Goal: Information Seeking & Learning: Learn about a topic

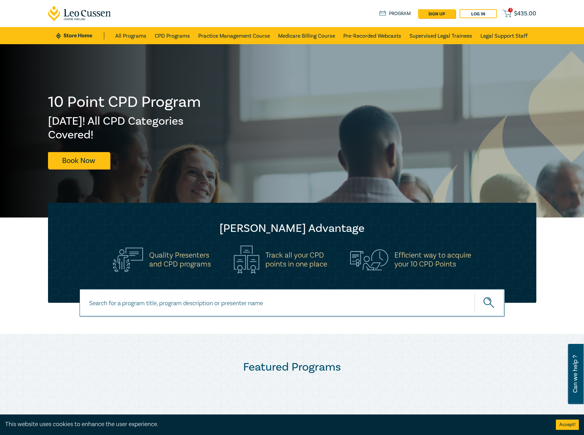
click at [195, 309] on input at bounding box center [292, 303] width 425 height 28
type input "s25240"
click at [474, 293] on button "submit" at bounding box center [489, 303] width 30 height 21
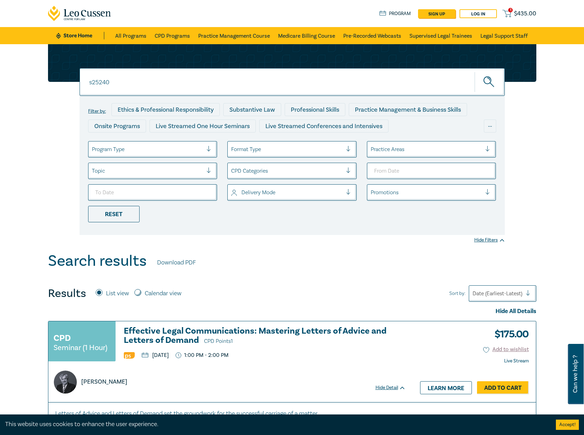
click at [174, 338] on h3 "Effective Legal Communications: Mastering Letters of Advice and Letters of Dema…" at bounding box center [265, 337] width 282 height 20
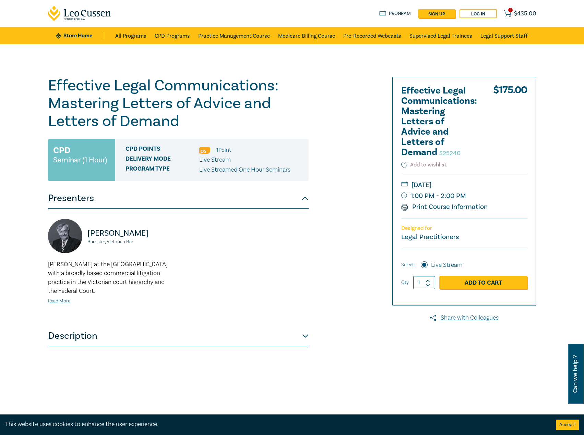
click at [63, 306] on div "David Bailey Barrister, Victorian Bar David practises at the Victorian Bar with…" at bounding box center [111, 267] width 134 height 97
click at [66, 300] on link "Read More" at bounding box center [59, 301] width 22 height 6
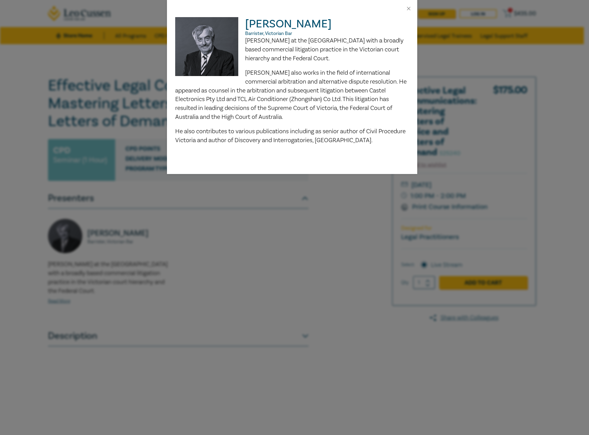
click at [220, 297] on div "[PERSON_NAME], Victorian Bar [PERSON_NAME] practises at the [GEOGRAPHIC_DATA] w…" at bounding box center [294, 217] width 589 height 435
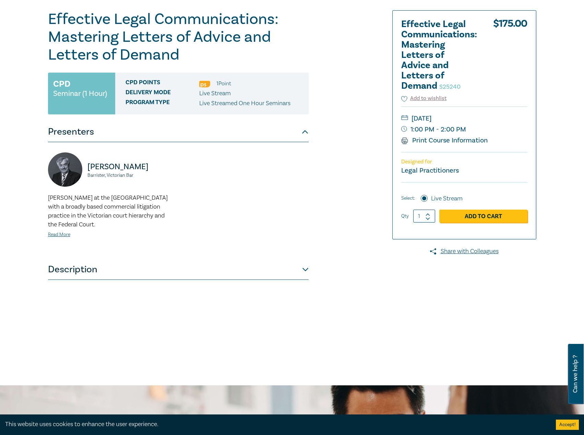
scroll to position [171, 0]
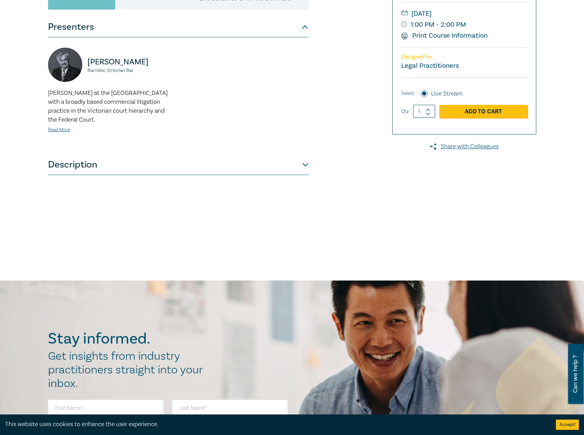
click at [283, 163] on button "Description" at bounding box center [178, 165] width 260 height 21
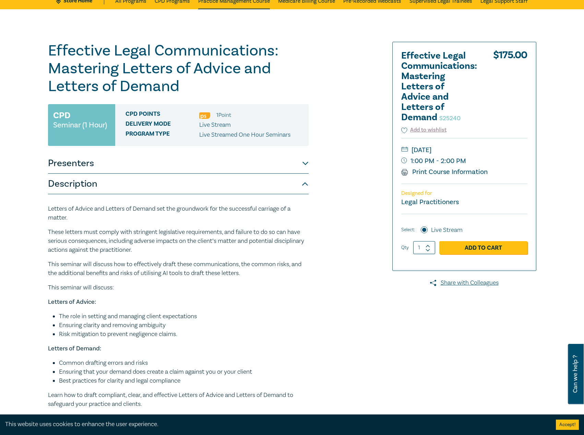
scroll to position [34, 0]
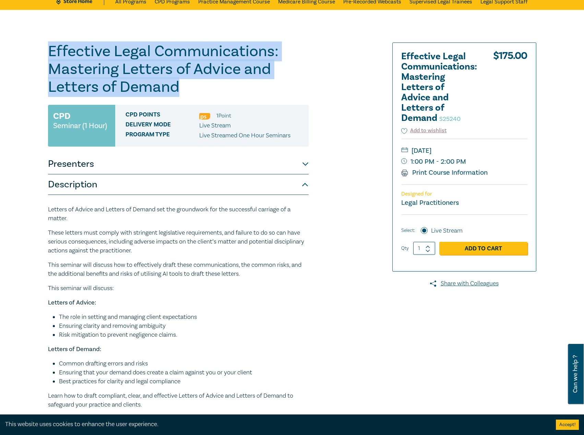
drag, startPoint x: 186, startPoint y: 88, endPoint x: 0, endPoint y: 32, distance: 194.6
copy h1 "Effective Legal Communications: Mastering Letters of Advice and Letters of Dema…"
click at [288, 166] on button "Presenters" at bounding box center [178, 164] width 260 height 21
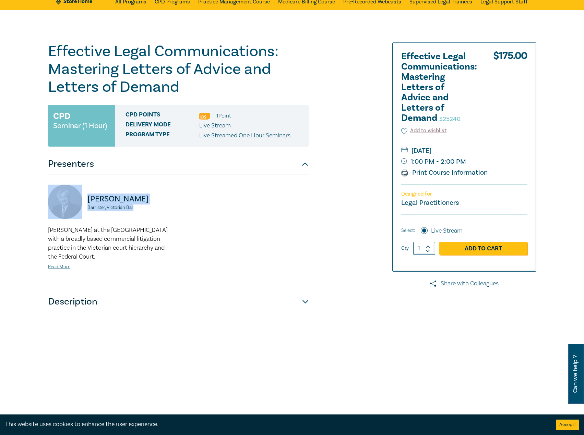
drag, startPoint x: 142, startPoint y: 210, endPoint x: 109, endPoint y: 204, distance: 33.5
click at [73, 203] on div "David Bailey Barrister, Victorian Bar" at bounding box center [111, 205] width 126 height 41
copy div "David Bailey Barrister, Victorian Bar"
click at [55, 260] on span "David practises at the Victorian Bar with a broadly based commercial litigation…" at bounding box center [108, 243] width 120 height 35
click at [54, 264] on link "Read More" at bounding box center [59, 267] width 22 height 6
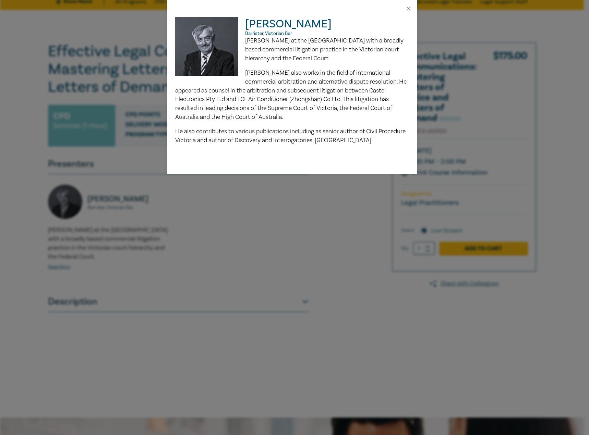
click at [108, 236] on div "David Bailey Barrister, Victorian Bar David practises at the Victorian Bar with…" at bounding box center [294, 217] width 589 height 435
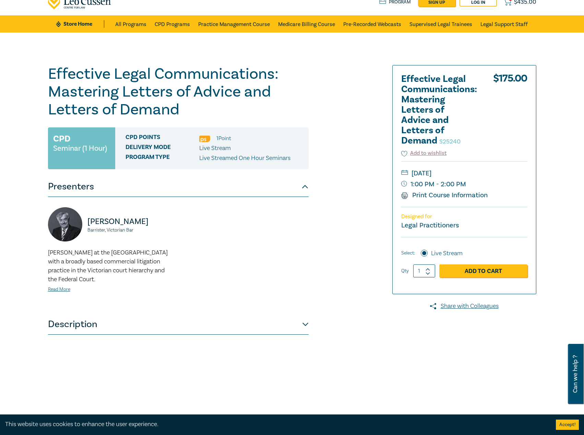
scroll to position [0, 0]
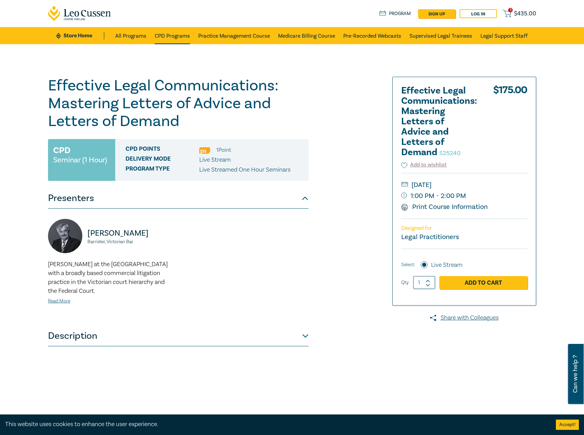
click at [166, 35] on link "CPD Programs" at bounding box center [172, 35] width 35 height 17
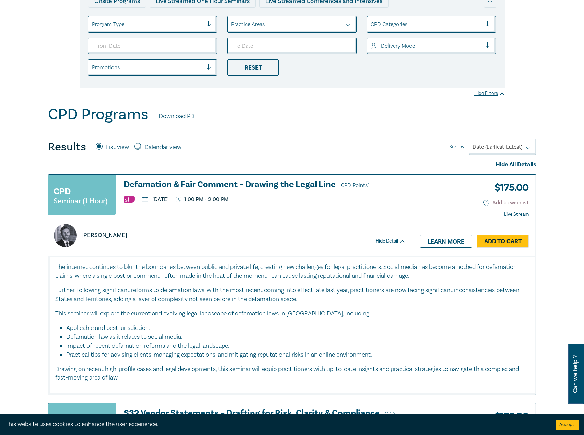
scroll to position [137, 0]
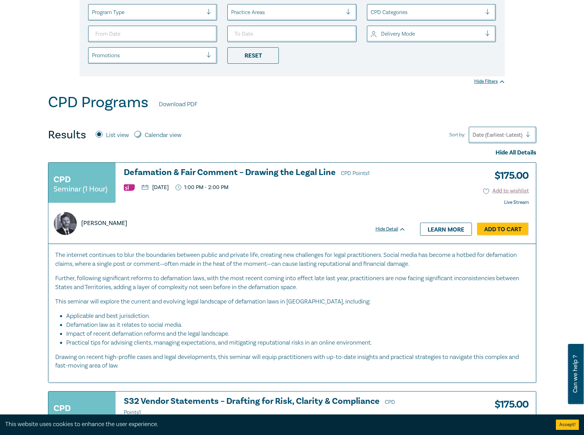
click at [217, 168] on h3 "Defamation & Fair Comment – Drawing the Legal Line CPD Points 1" at bounding box center [265, 173] width 282 height 10
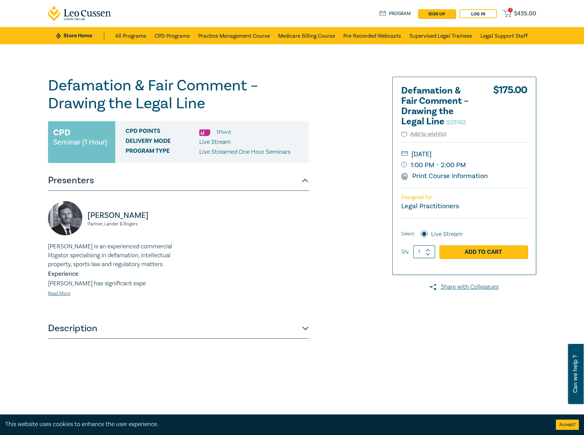
click at [77, 36] on link "Store Home" at bounding box center [80, 36] width 48 height 8
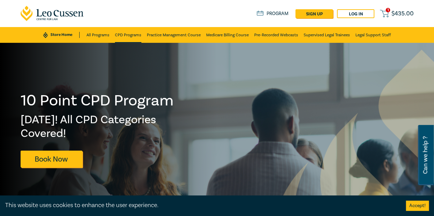
click at [131, 36] on link "CPD Programs" at bounding box center [128, 35] width 26 height 16
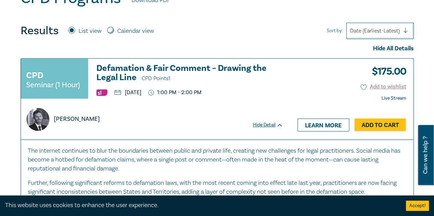
scroll to position [274, 0]
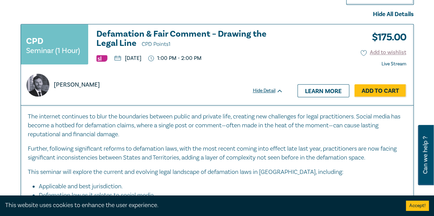
click at [102, 36] on h3 "Defamation & Fair Comment – Drawing the Legal Line CPD Points 1" at bounding box center [189, 39] width 186 height 20
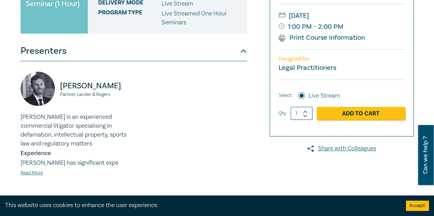
scroll to position [240, 0]
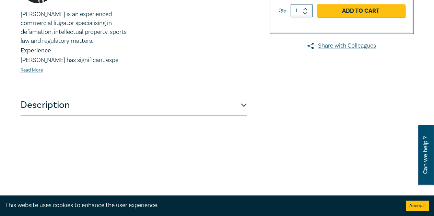
click at [50, 106] on button "Description" at bounding box center [134, 105] width 226 height 21
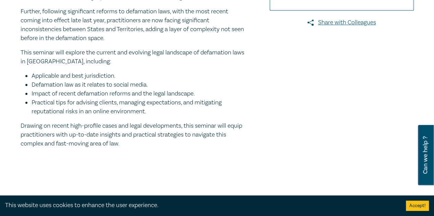
scroll to position [274, 0]
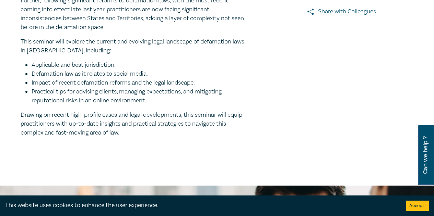
drag, startPoint x: 134, startPoint y: 134, endPoint x: 19, endPoint y: 115, distance: 116.7
copy p "Drawing on recent high-profile cases and legal developments, this seminar will …"
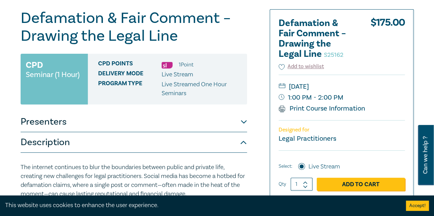
scroll to position [34, 0]
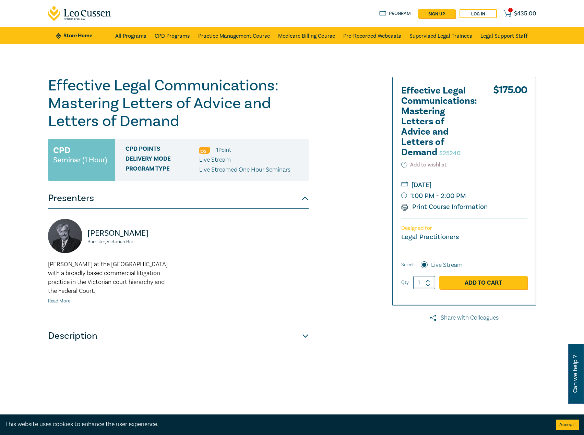
click at [64, 301] on link "Read More" at bounding box center [59, 301] width 22 height 6
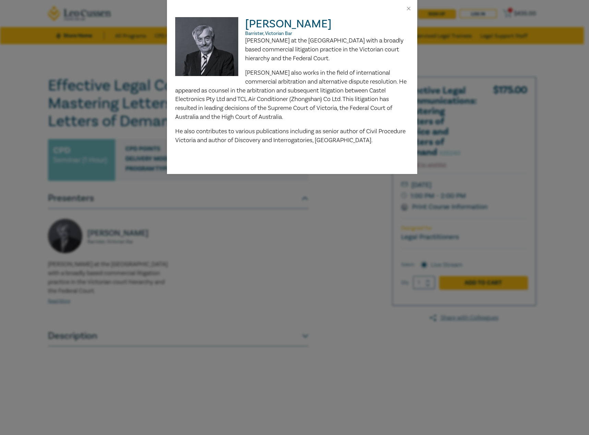
click at [245, 269] on div "[PERSON_NAME], Victorian Bar [PERSON_NAME] practises at the [GEOGRAPHIC_DATA] w…" at bounding box center [294, 217] width 589 height 435
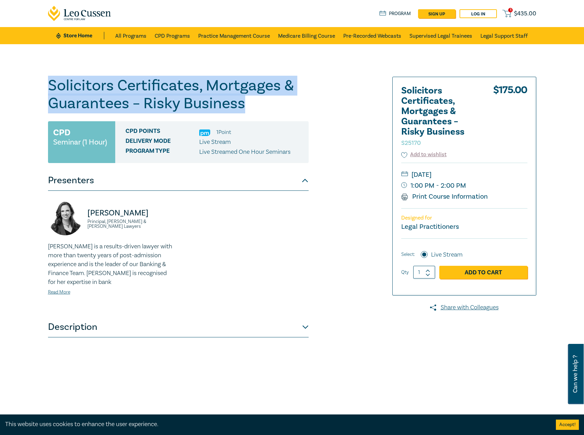
drag, startPoint x: 246, startPoint y: 102, endPoint x: 29, endPoint y: 94, distance: 216.8
click at [27, 94] on div "Solicitors Certificates, Mortgages & Guarantees – Risky Business S25170 CPD Sem…" at bounding box center [292, 248] width 584 height 408
copy h1 "Solicitors Certificates, Mortgages & Guarantees – Risky Business"
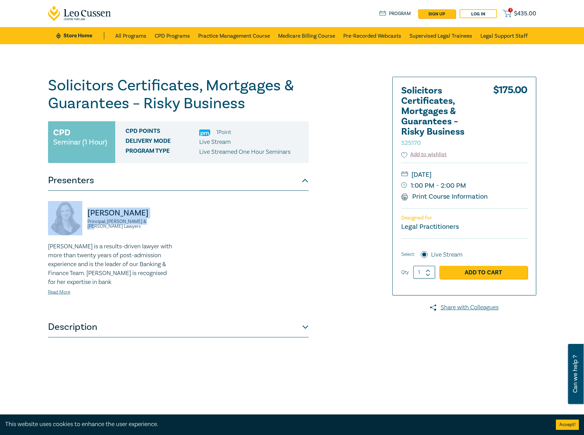
drag, startPoint x: 118, startPoint y: 222, endPoint x: 66, endPoint y: 222, distance: 52.1
click at [66, 222] on div "Shelley Nave Principal, Hunt & Hunt Lawyers" at bounding box center [111, 221] width 126 height 41
copy div "Shelley Nave Principal, Hunt & Hunt Lawyers"
click at [282, 318] on button "Description" at bounding box center [178, 327] width 260 height 21
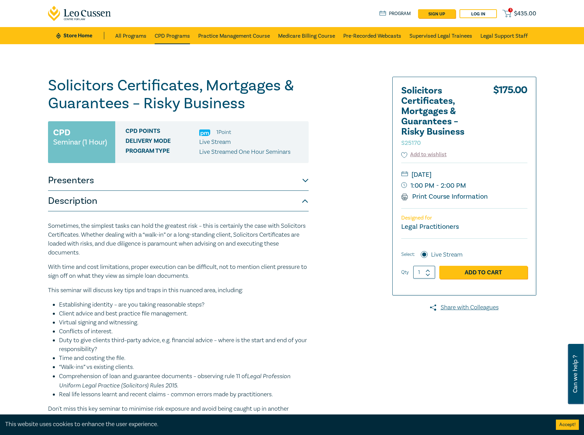
click at [169, 31] on link "CPD Programs" at bounding box center [172, 35] width 35 height 17
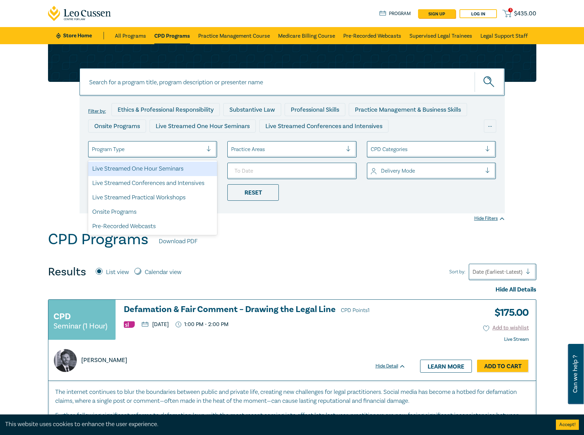
click at [152, 151] on div at bounding box center [147, 149] width 111 height 9
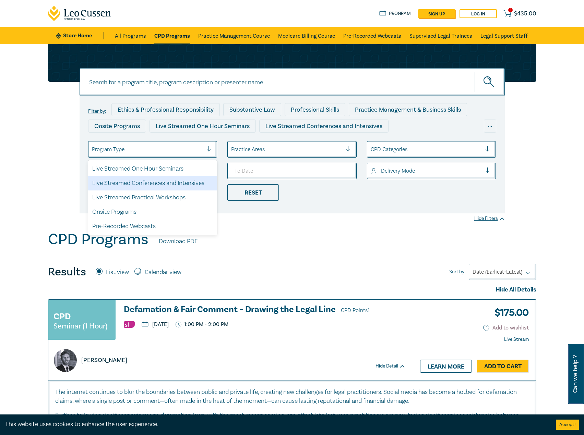
click at [159, 181] on div "Live Streamed Conferences and Intensives" at bounding box center [152, 183] width 129 height 14
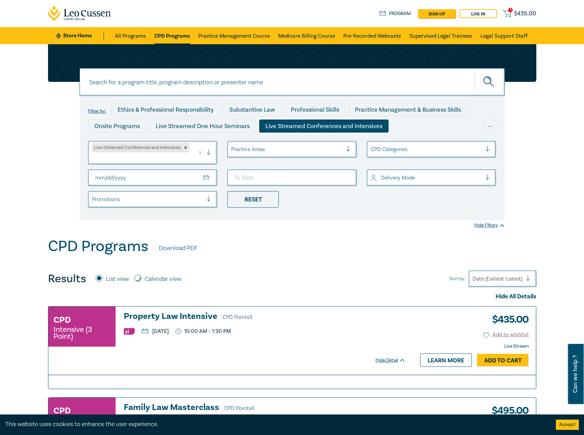
click at [210, 176] on input "From Date" at bounding box center [152, 178] width 129 height 16
click at [208, 176] on input "From Date" at bounding box center [152, 178] width 129 height 16
type input "2025-10-01"
click at [344, 176] on input "To Date" at bounding box center [291, 178] width 129 height 16
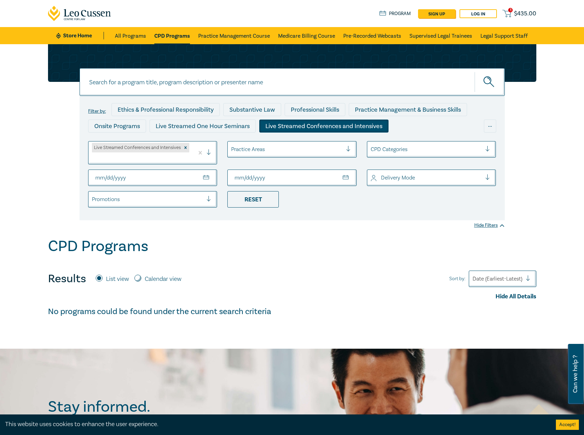
type input "2025-10-31"
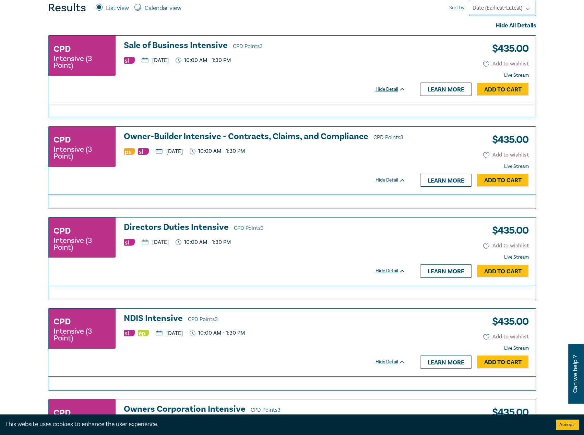
scroll to position [274, 0]
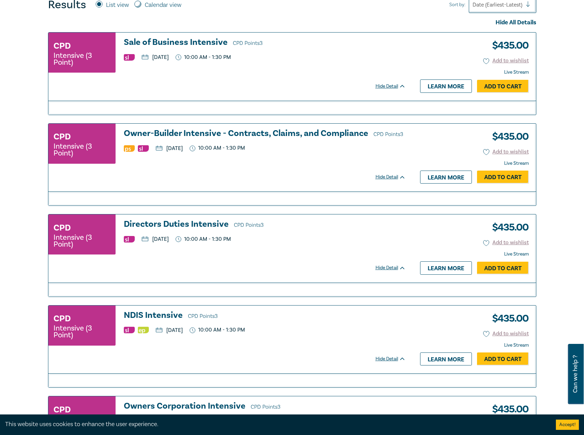
click at [176, 220] on h3 "Directors Duties Intensive CPD Points 3" at bounding box center [265, 225] width 282 height 10
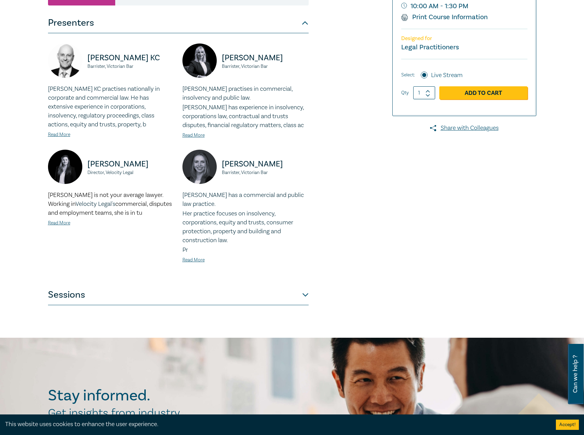
scroll to position [171, 0]
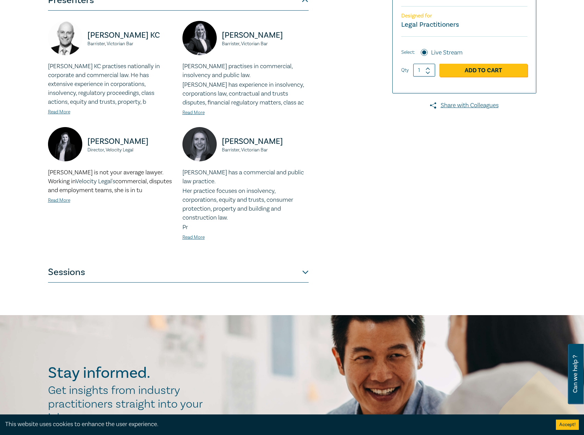
click at [132, 273] on button "Sessions" at bounding box center [178, 272] width 260 height 21
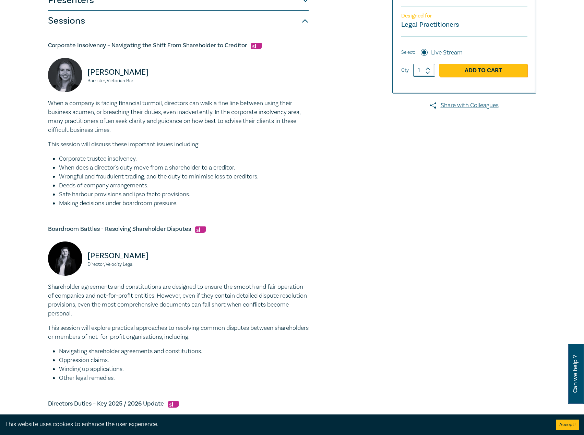
click at [245, 45] on h5 "Corporate Insolvency – Navigating the Shift From Shareholder to Creditor" at bounding box center [178, 45] width 260 height 8
drag, startPoint x: 248, startPoint y: 45, endPoint x: 37, endPoint y: 43, distance: 211.1
click at [37, 43] on div "Directors Duties Intensive I25059 CPD Intensive (3 Point) CPD Points 3 Point s …" at bounding box center [292, 255] width 584 height 765
copy h5 "Corporate Insolvency – Navigating the Shift From Shareholder to Creditor"
drag, startPoint x: 191, startPoint y: 204, endPoint x: 44, endPoint y: 100, distance: 179.4
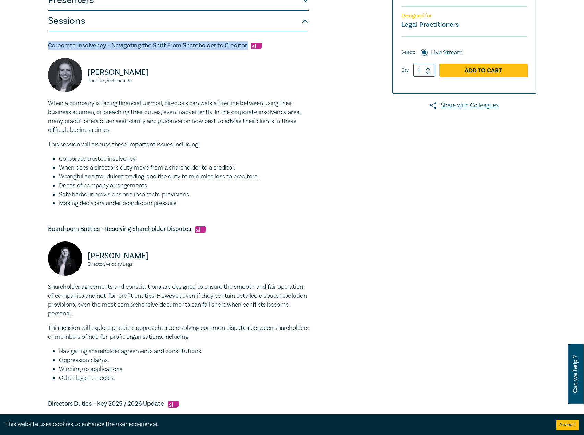
click at [44, 100] on div "Directors Duties Intensive I25059 CPD Intensive (3 Point) CPD Points 3 Point s …" at bounding box center [209, 255] width 331 height 700
copy div "When a company is facing financial turmoil, directors can walk a fine line betw…"
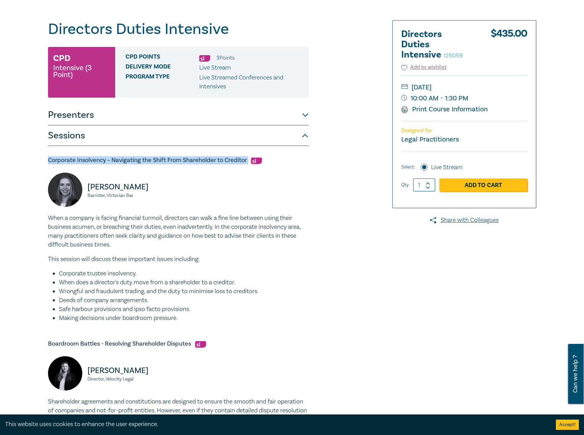
scroll to position [69, 0]
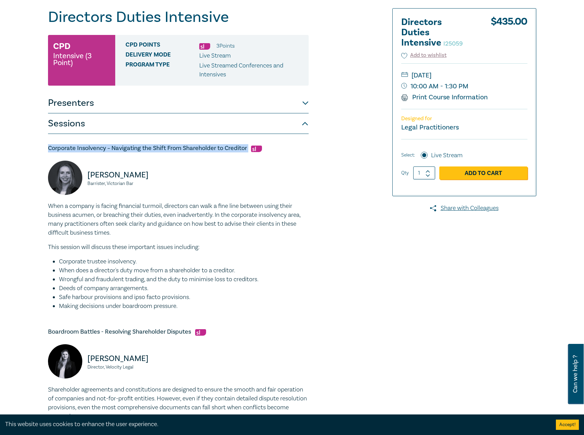
copy div "When a company is facing financial turmoil, directors can walk a fine line betw…"
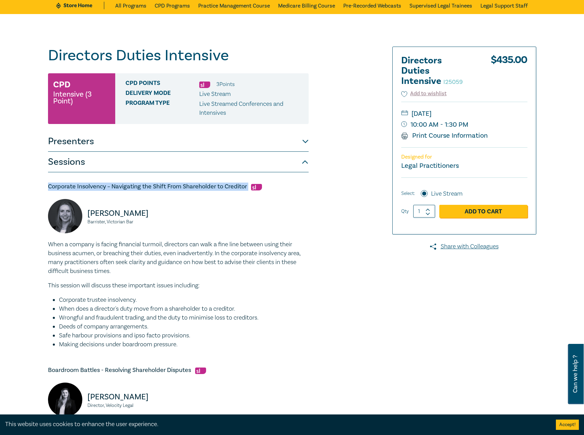
scroll to position [0, 0]
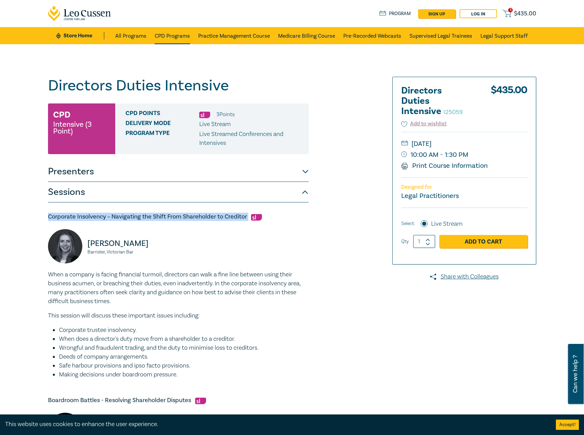
drag, startPoint x: 167, startPoint y: 35, endPoint x: 175, endPoint y: 35, distance: 8.2
click at [167, 35] on link "CPD Programs" at bounding box center [172, 35] width 35 height 17
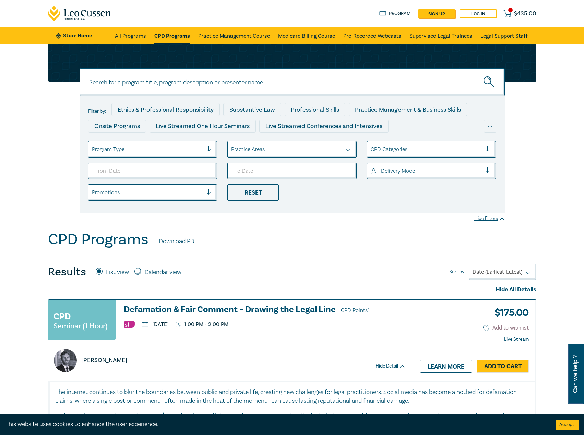
click at [325, 83] on input at bounding box center [292, 82] width 425 height 28
type input "i25052"
click at [474, 72] on button "submit" at bounding box center [489, 82] width 30 height 21
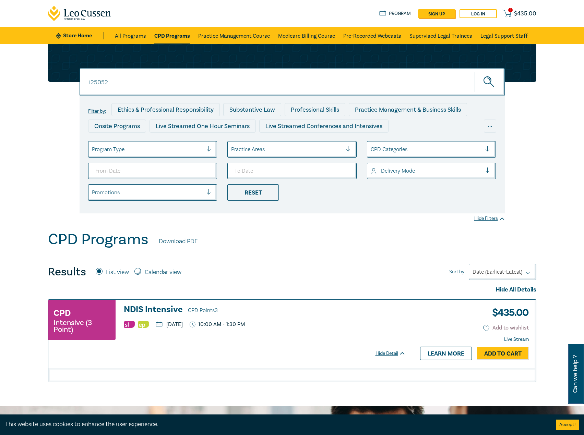
click at [151, 305] on h3 "NDIS Intensive CPD Points 3" at bounding box center [265, 310] width 282 height 10
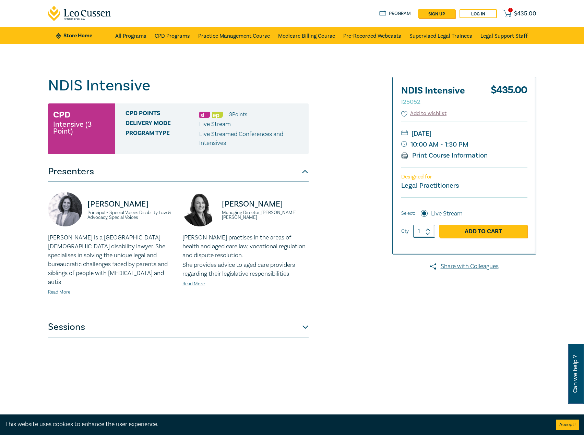
click at [196, 317] on button "Sessions" at bounding box center [178, 327] width 260 height 21
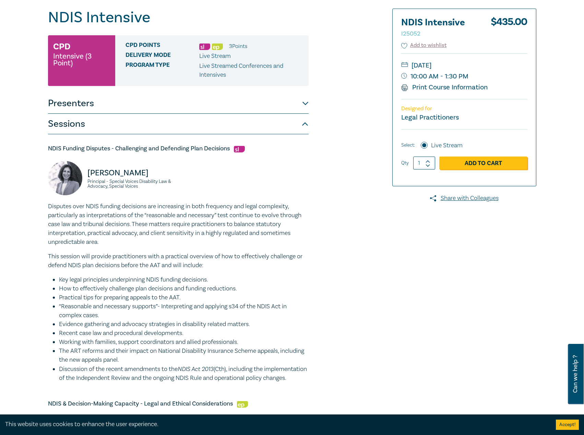
scroll to position [69, 0]
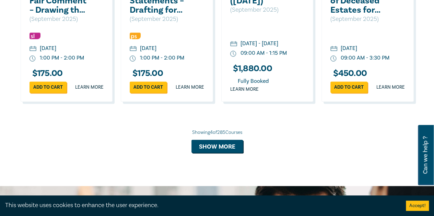
click at [44, 7] on h2 "Defamation & Fair Comment – Drawing the Legal Line" at bounding box center [58, 1] width 59 height 28
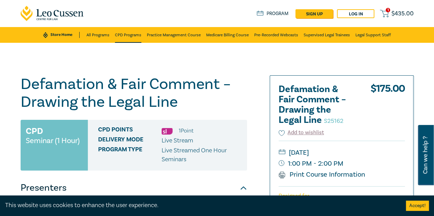
click at [121, 35] on link "CPD Programs" at bounding box center [128, 35] width 26 height 16
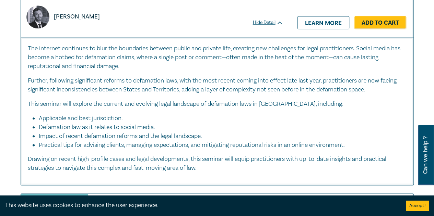
scroll to position [343, 0]
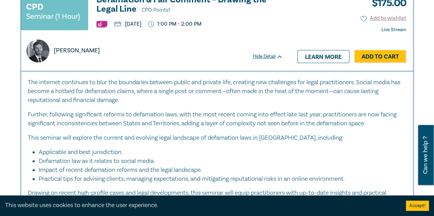
click at [126, 9] on h3 "Defamation & Fair Comment – Drawing the Legal Line CPD Points 1" at bounding box center [189, 5] width 186 height 20
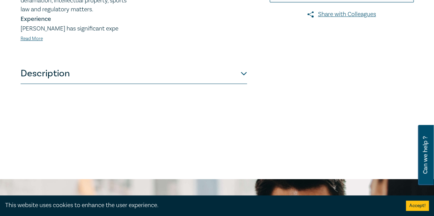
scroll to position [274, 0]
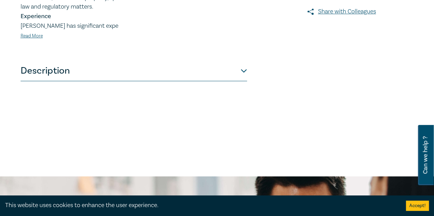
click at [86, 70] on button "Description" at bounding box center [134, 71] width 226 height 21
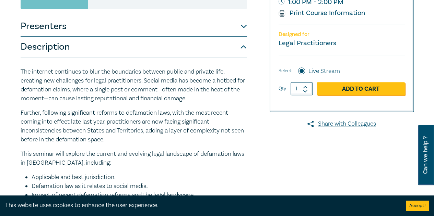
scroll to position [137, 0]
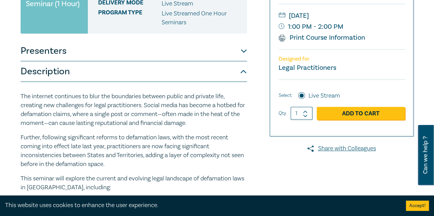
click at [107, 59] on button "Presenters" at bounding box center [134, 51] width 226 height 21
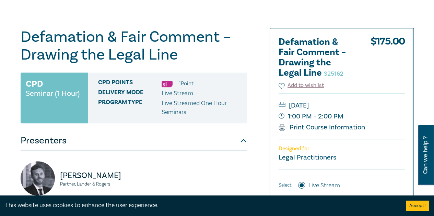
scroll to position [0, 0]
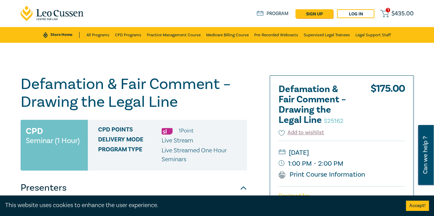
click at [57, 31] on ul "Store Home All Programs CPD Programs Practice Management Course Medicare Billin…" at bounding box center [216, 35] width 347 height 16
click at [61, 33] on link "Store Home" at bounding box center [61, 35] width 36 height 6
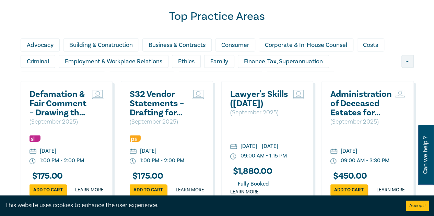
scroll to position [548, 0]
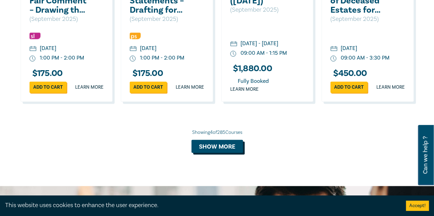
click at [234, 153] on button "Show more" at bounding box center [216, 146] width 51 height 13
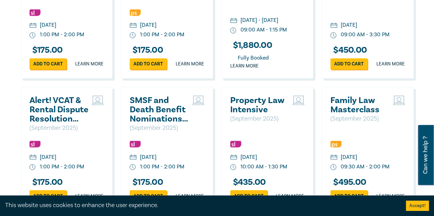
scroll to position [583, 0]
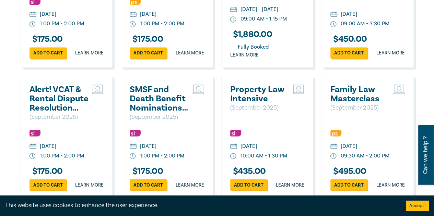
click at [152, 104] on h2 "SMSF and Death Benefit Nominations – Complexity, Validity & Capacity" at bounding box center [159, 99] width 59 height 28
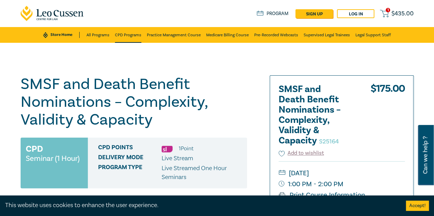
click at [126, 38] on link "CPD Programs" at bounding box center [128, 35] width 26 height 16
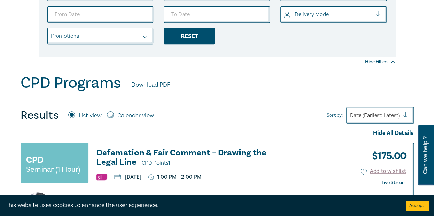
scroll to position [240, 0]
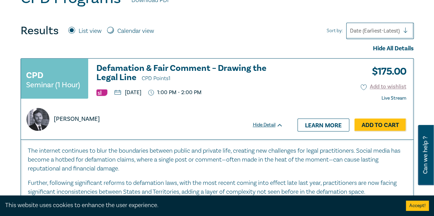
click at [112, 71] on h3 "Defamation & Fair Comment – Drawing the Legal Line CPD Points 1" at bounding box center [189, 74] width 186 height 20
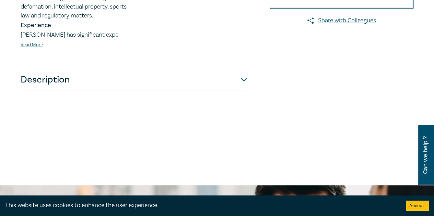
scroll to position [308, 0]
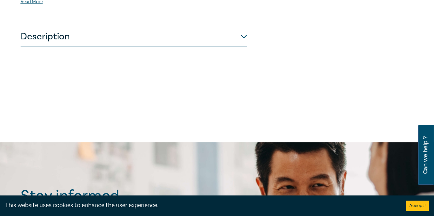
click at [84, 31] on button "Description" at bounding box center [134, 36] width 226 height 21
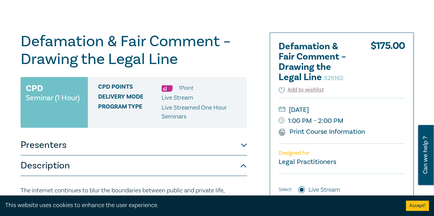
scroll to position [0, 0]
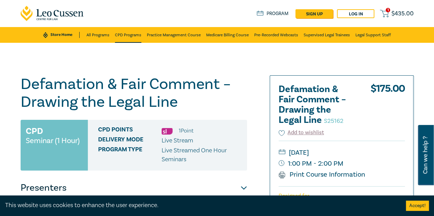
click at [131, 36] on link "CPD Programs" at bounding box center [128, 35] width 26 height 16
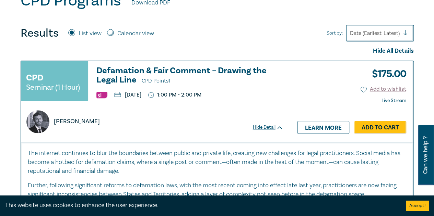
scroll to position [274, 0]
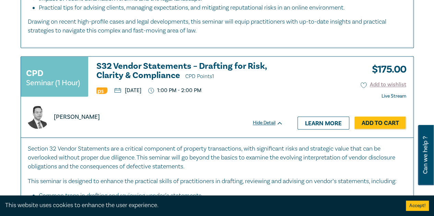
click at [113, 64] on h3 "S32 Vendor Statements – Drafting for Risk, Clarity & Compliance CPD Points 1" at bounding box center [189, 72] width 186 height 20
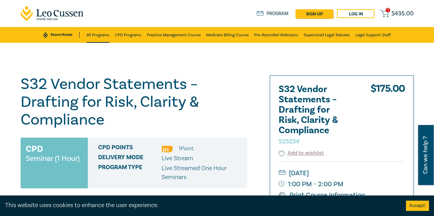
click at [103, 38] on link "All Programs" at bounding box center [97, 35] width 23 height 16
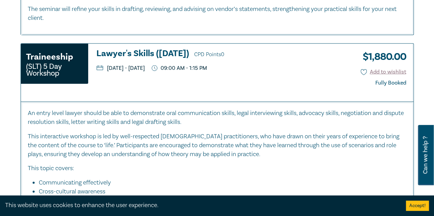
scroll to position [788, 0]
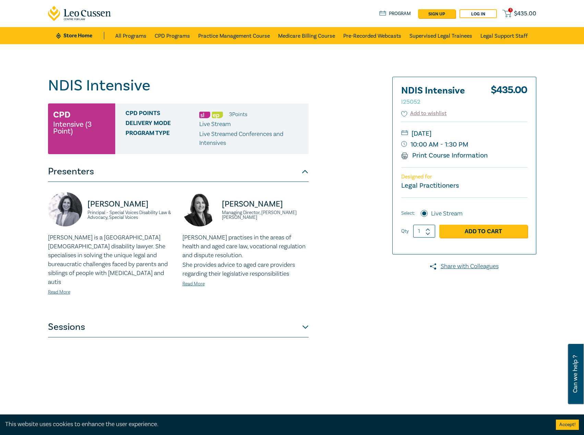
click at [142, 27] on div "1 $ 435.00 Store Home About us Program sign up Log in 1 $ 435.00" at bounding box center [292, 13] width 496 height 27
click at [175, 36] on link "CPD Programs" at bounding box center [172, 35] width 35 height 17
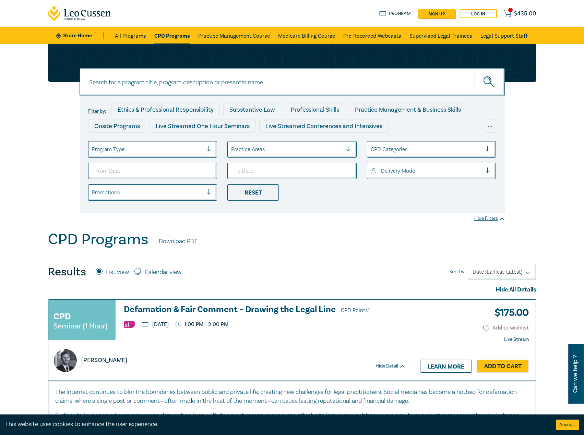
click at [195, 92] on input at bounding box center [292, 82] width 425 height 28
type input "i25052"
click at [474, 72] on button "submit" at bounding box center [489, 82] width 30 height 21
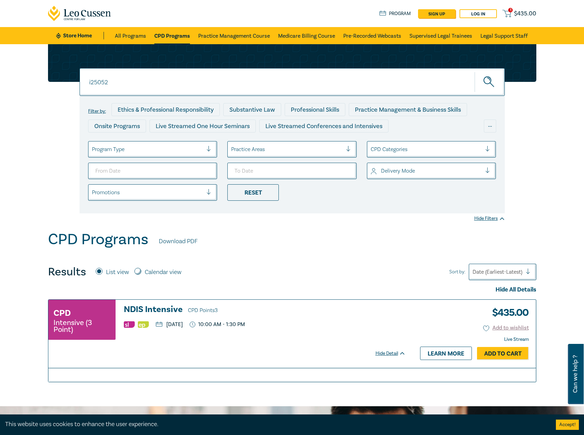
click at [178, 307] on h3 "NDIS Intensive CPD Points 3" at bounding box center [265, 310] width 282 height 10
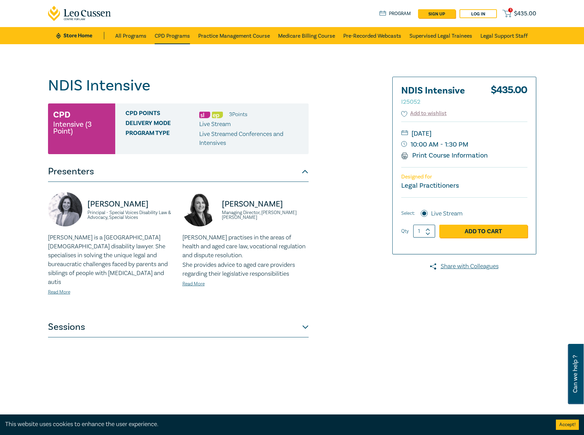
click at [168, 37] on link "CPD Programs" at bounding box center [172, 35] width 35 height 17
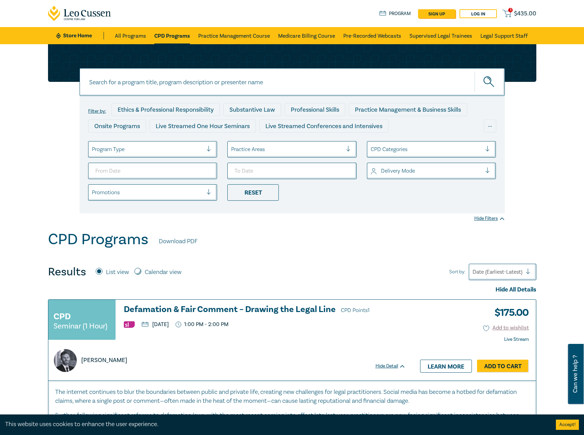
click at [233, 69] on input at bounding box center [292, 82] width 425 height 28
click at [229, 79] on input at bounding box center [292, 82] width 425 height 28
type input "i25052"
click at [474, 72] on button "submit" at bounding box center [489, 82] width 30 height 21
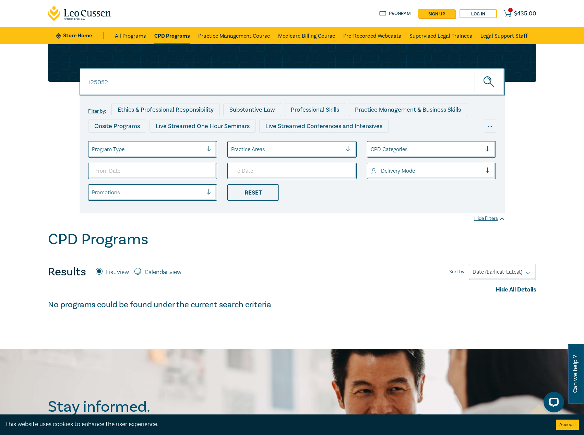
click at [177, 35] on link "CPD Programs" at bounding box center [172, 35] width 36 height 17
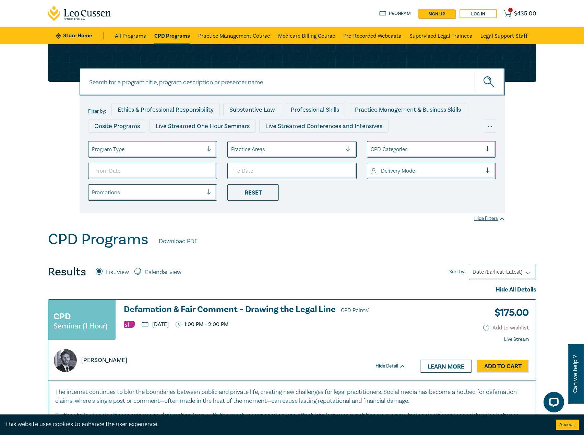
click at [172, 84] on input at bounding box center [292, 82] width 425 height 28
type input "i25052"
click at [474, 72] on button "submit" at bounding box center [489, 82] width 30 height 21
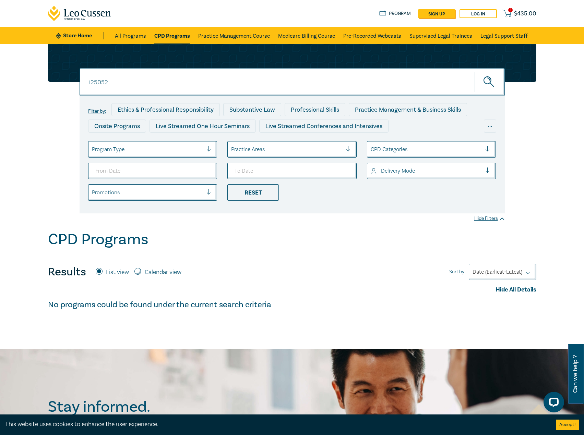
click at [184, 31] on link "CPD Programs" at bounding box center [172, 35] width 36 height 17
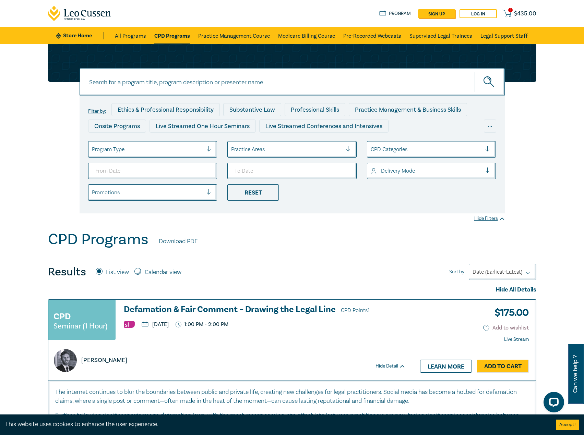
click at [214, 84] on input at bounding box center [292, 82] width 425 height 28
type input "i25052"
click at [474, 72] on button "submit" at bounding box center [489, 82] width 30 height 21
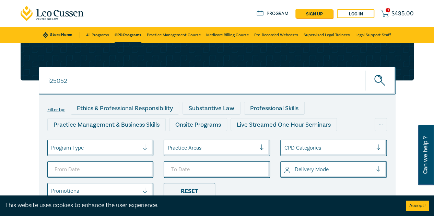
click at [433, 70] on div "i25052 i25052 Filter by: Ethics & Professional Responsibility Substantive Law P…" at bounding box center [217, 136] width 434 height 186
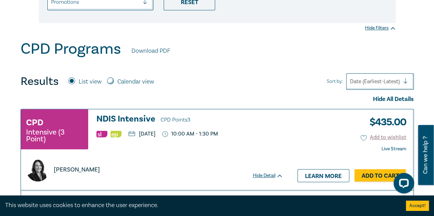
click at [123, 119] on h3 "NDIS Intensive CPD Points 3" at bounding box center [189, 119] width 186 height 10
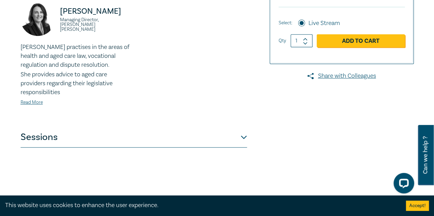
scroll to position [378, 0]
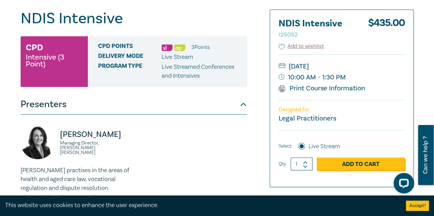
scroll to position [69, 0]
